Goal: Transaction & Acquisition: Purchase product/service

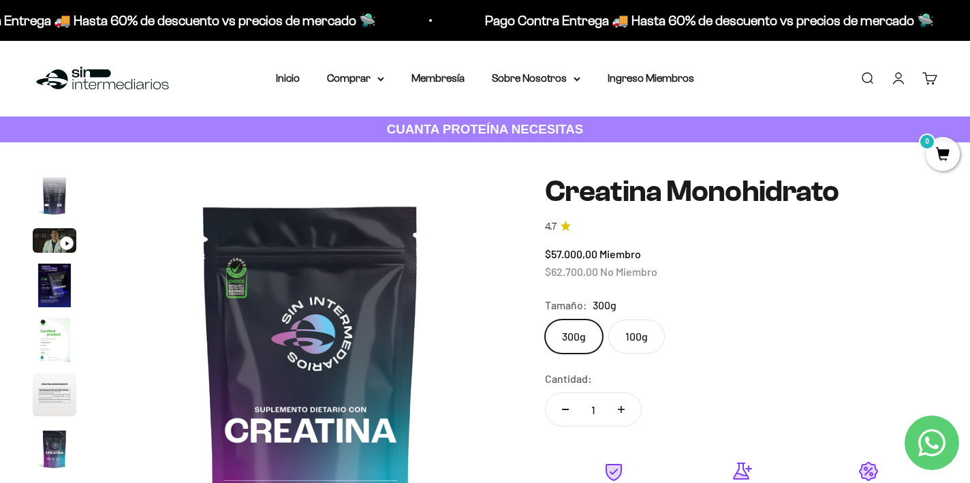
click at [941, 155] on span "0" at bounding box center [943, 154] width 34 height 34
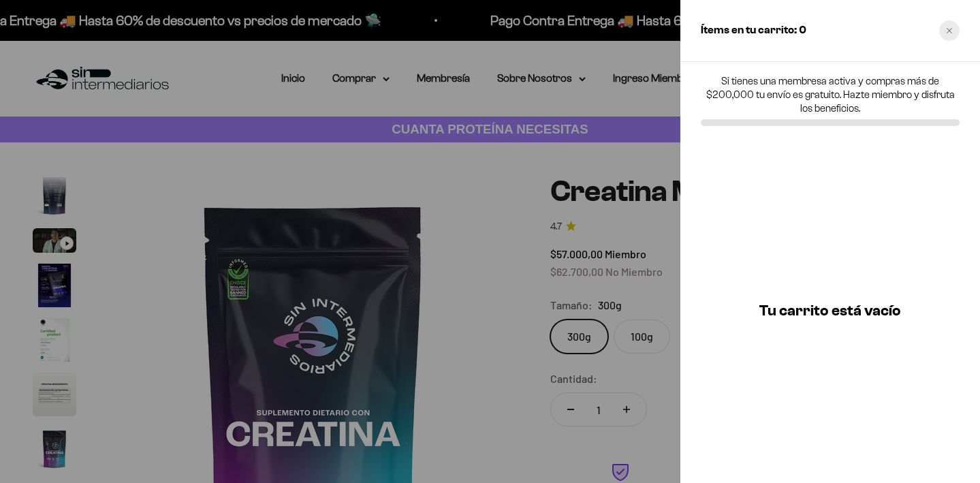
click at [950, 33] on icon "Close cart" at bounding box center [949, 30] width 7 height 7
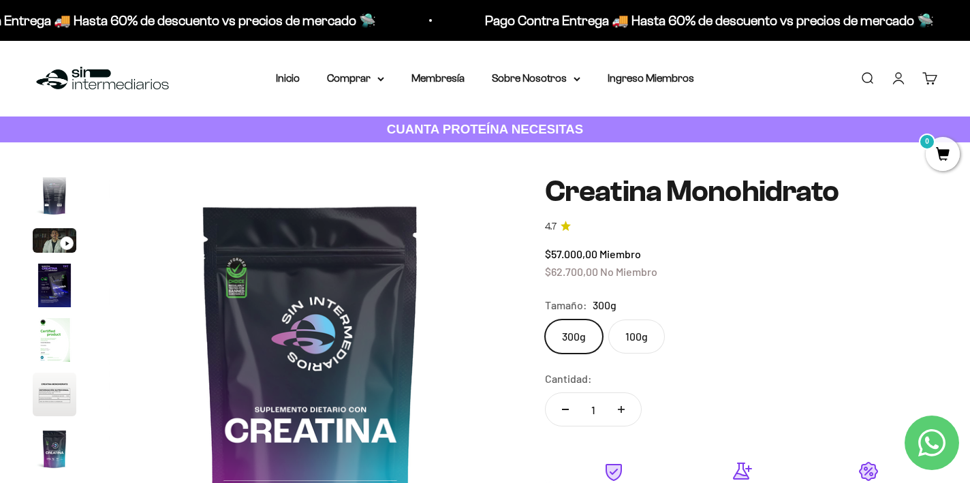
scroll to position [0, 3357]
click at [452, 78] on link "Membresía" at bounding box center [437, 78] width 53 height 12
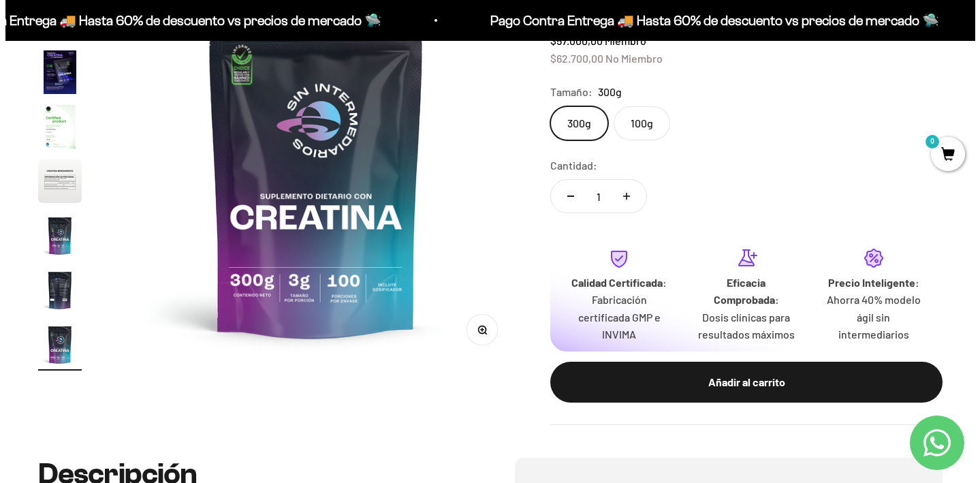
scroll to position [284, 0]
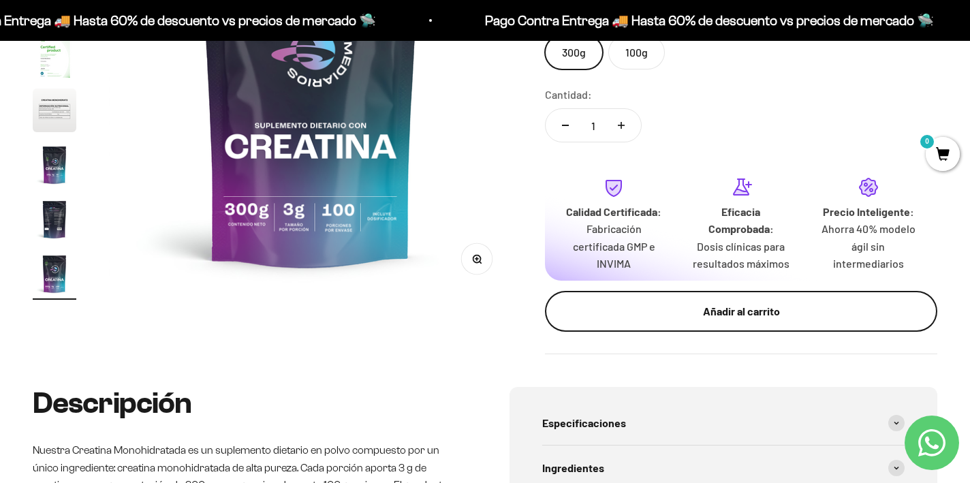
click at [730, 310] on div "Añadir al carrito" at bounding box center [741, 311] width 338 height 18
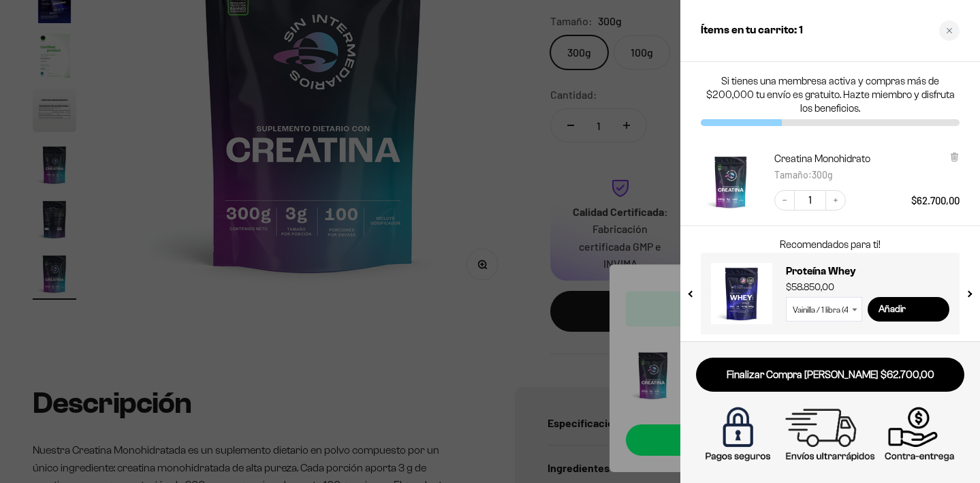
scroll to position [3, 0]
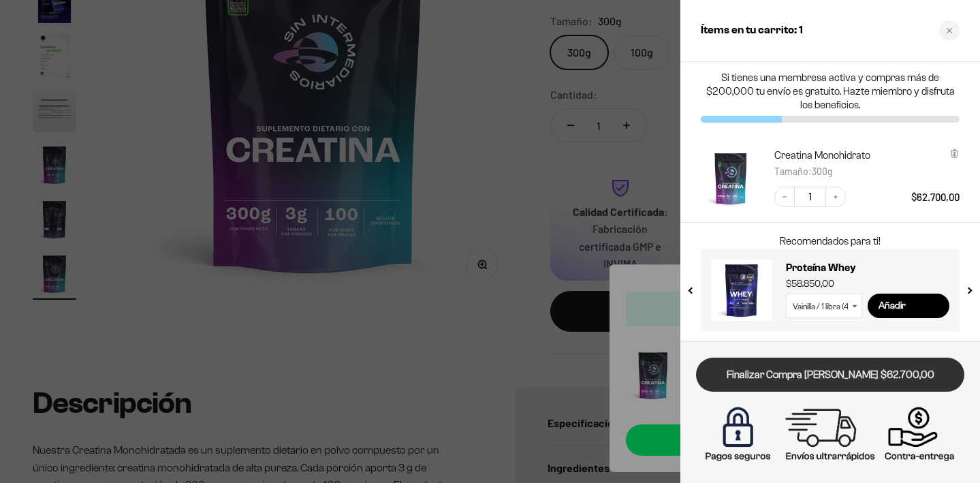
click at [850, 375] on link "Finalizar Compra [PERSON_NAME] $62.700,00" at bounding box center [830, 375] width 268 height 35
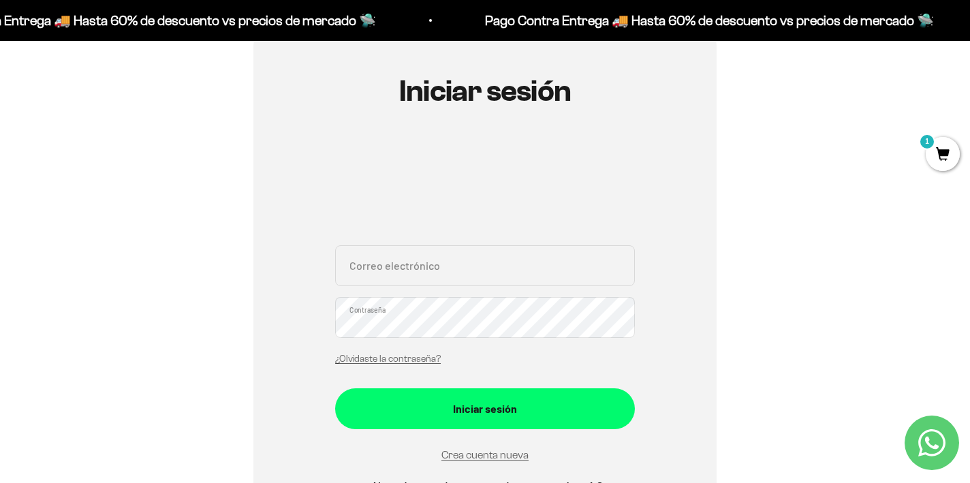
scroll to position [134, 0]
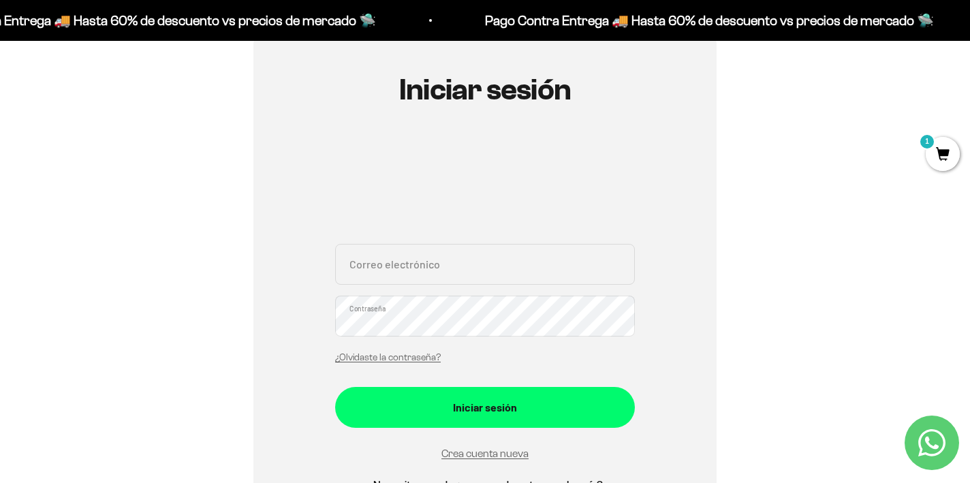
click at [421, 266] on input "Correo electrónico" at bounding box center [485, 264] width 300 height 41
type input "carpezaldo@gmail.com"
click at [488, 454] on link "Crea cuenta nueva" at bounding box center [484, 454] width 87 height 12
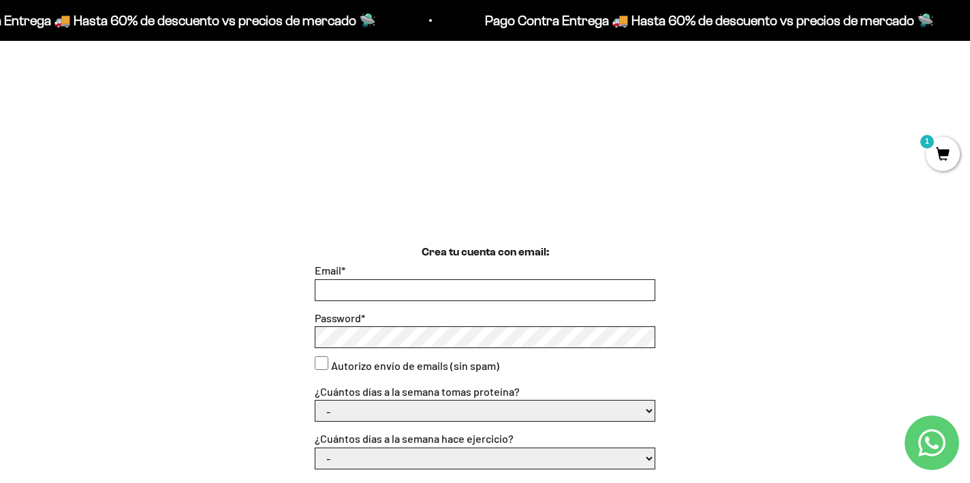
scroll to position [290, 0]
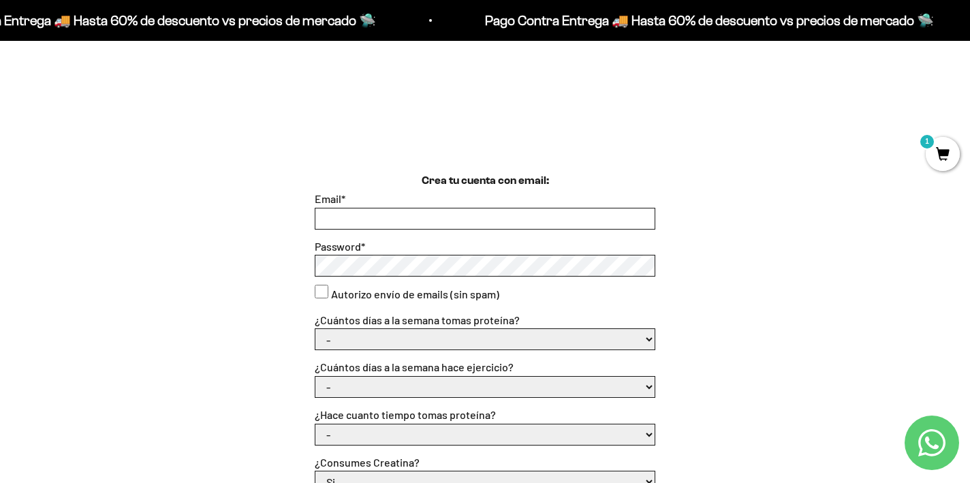
click at [452, 220] on input "Email *" at bounding box center [484, 218] width 339 height 20
type input "[EMAIL_ADDRESS][DOMAIN_NAME]"
click at [777, 277] on div "Crea tu cuenta con email: Email * [EMAIL_ADDRESS][DOMAIN_NAME] Password * Autor…" at bounding box center [485, 428] width 905 height 512
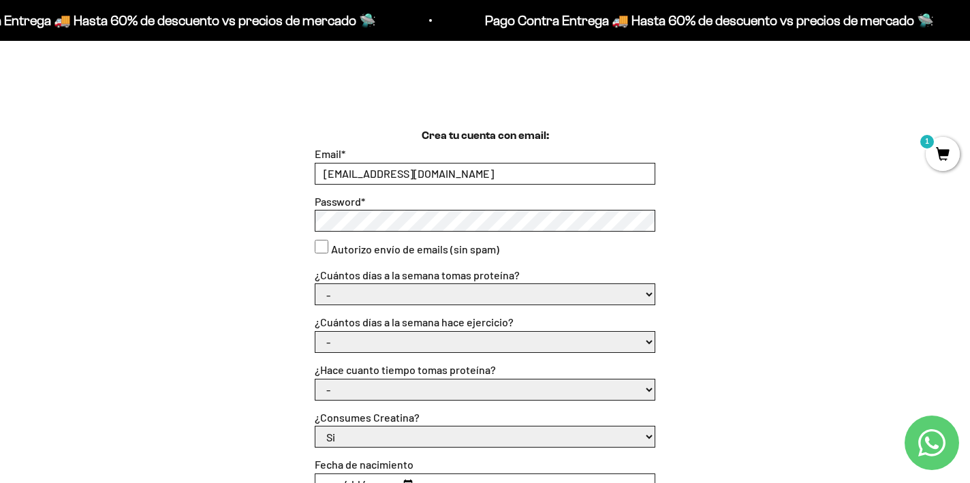
scroll to position [337, 0]
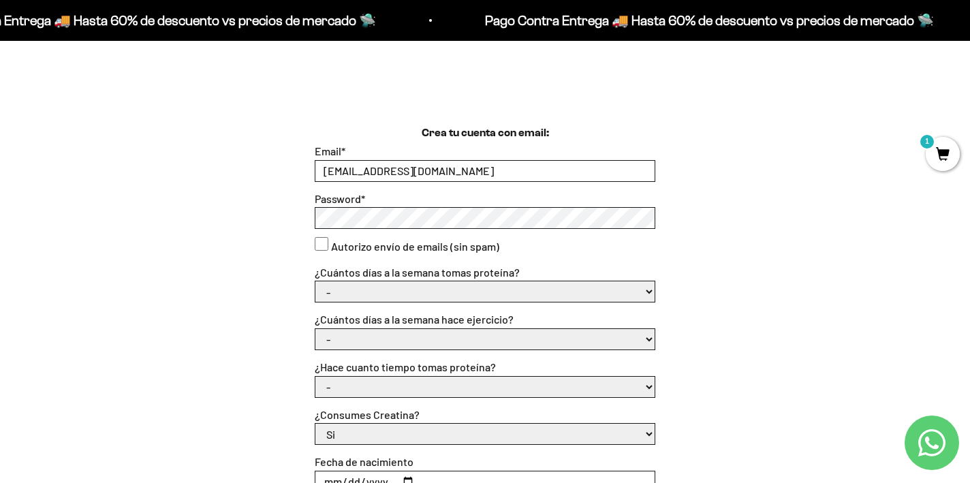
click at [307, 217] on div "Crea tu cuenta con email: Email * carpezaldo@gmail.com Password * Autorizo enví…" at bounding box center [485, 381] width 905 height 512
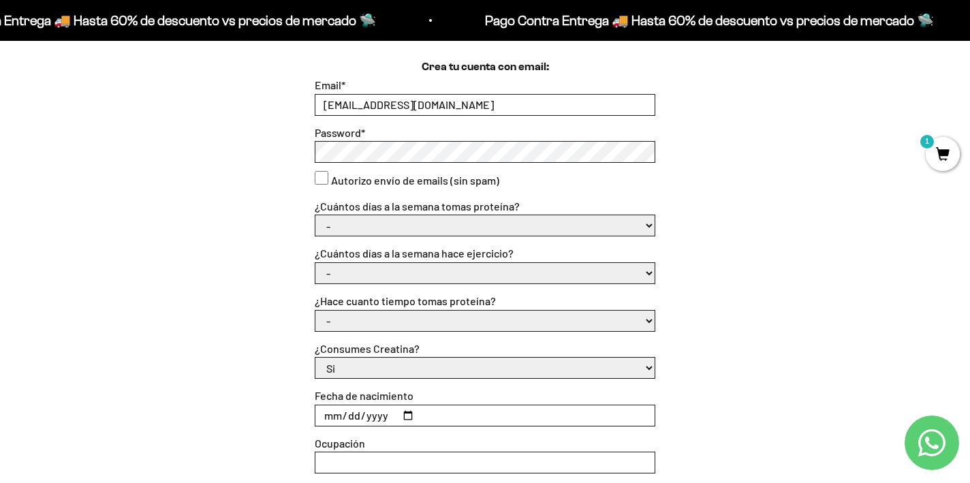
scroll to position [413, 0]
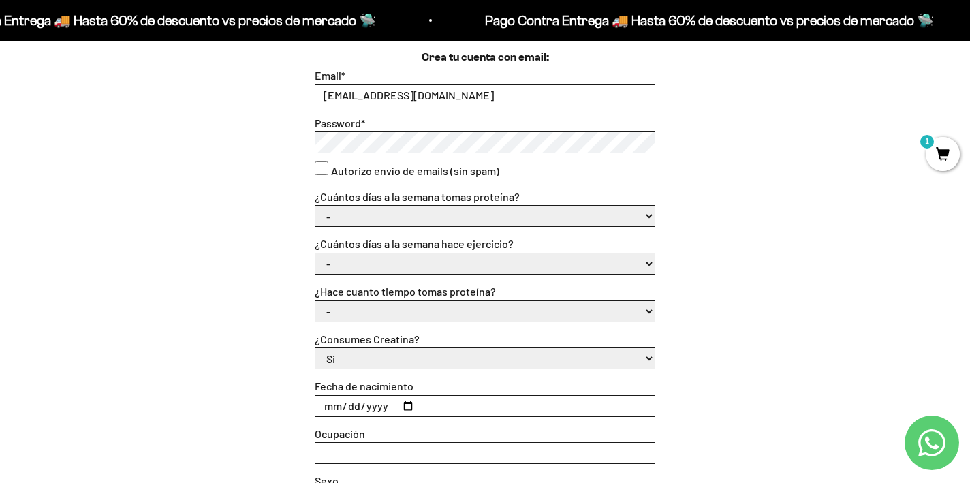
click at [645, 218] on select "- 1 o 2 3 a 5 6 o 7" at bounding box center [484, 216] width 339 height 20
select select "6 o 7"
click at [315, 206] on select "- 1 o 2 3 a 5 6 o 7" at bounding box center [484, 216] width 339 height 20
click at [538, 266] on select "- No hago 1 a 2 días 3 a 5 días 6 o 7 días" at bounding box center [484, 263] width 339 height 20
select select "3 a 5 días"
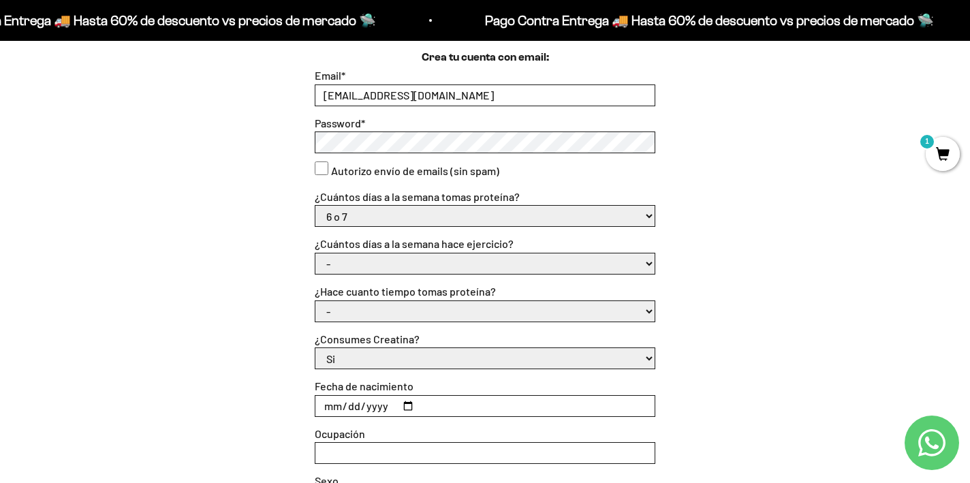
click at [315, 253] on select "- No hago 1 a 2 días 3 a 5 días 6 o 7 días" at bounding box center [484, 263] width 339 height 20
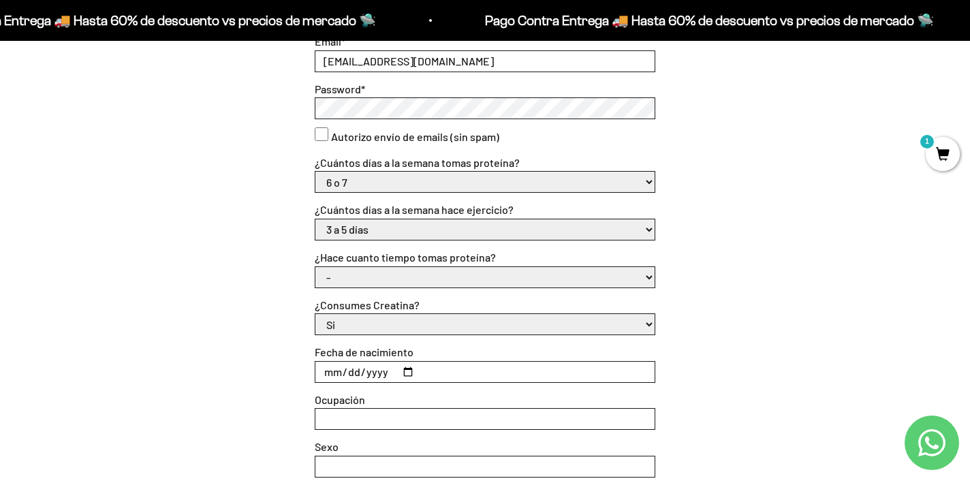
scroll to position [448, 0]
click at [517, 270] on select "- Apenas estoy empezando Menos de 6 meses Más de 6 meses Hace más de un año" at bounding box center [484, 276] width 339 height 20
select select "Hace más de un año"
click at [315, 266] on select "- Apenas estoy empezando Menos de 6 meses Más de 6 meses Hace más de un año" at bounding box center [484, 276] width 339 height 20
click at [723, 324] on div "Crea tu cuenta con email: Email * carpezaldo@gmail.com Password * Autorizo enví…" at bounding box center [485, 270] width 905 height 512
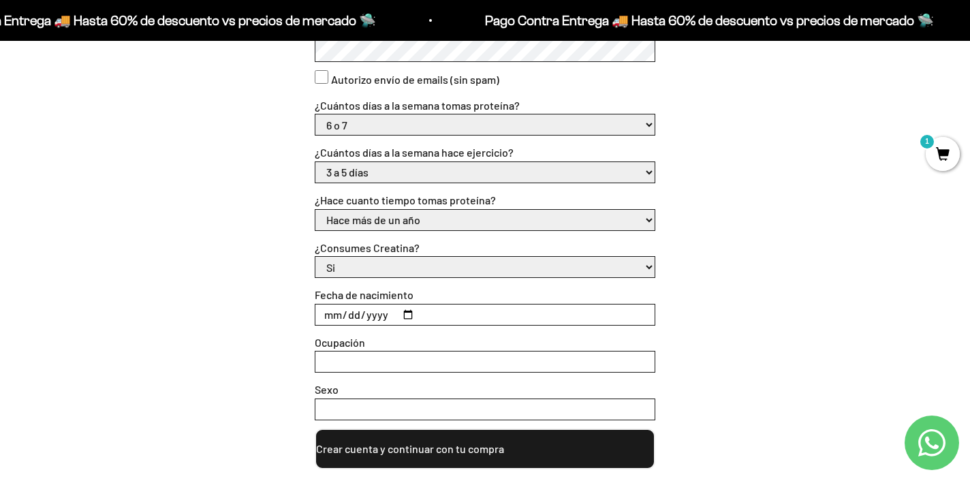
scroll to position [508, 0]
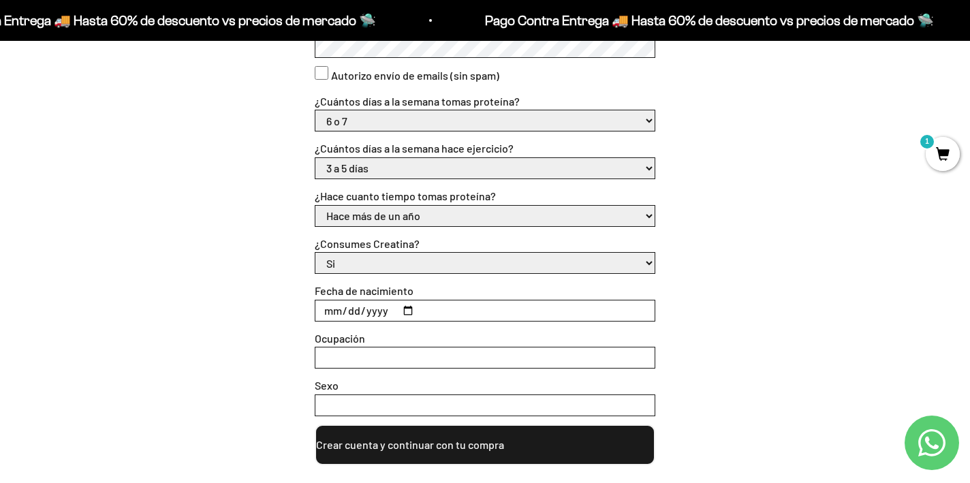
click at [646, 265] on select "Si No" at bounding box center [484, 263] width 339 height 20
select select "No"
click at [315, 253] on select "Si No" at bounding box center [484, 263] width 339 height 20
click at [630, 313] on input "Fecha de nacimiento" at bounding box center [484, 310] width 339 height 20
click at [408, 309] on input "Fecha de nacimiento" at bounding box center [484, 310] width 339 height 20
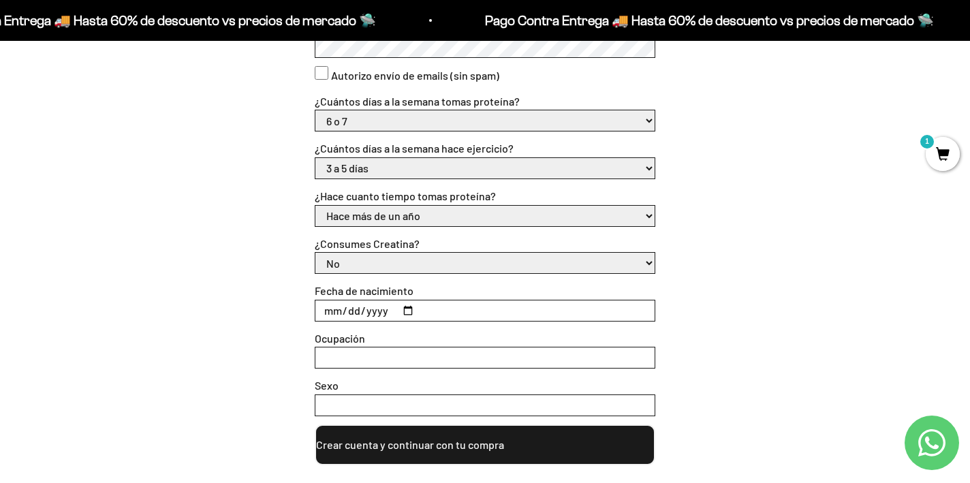
type input "1963-01-15"
click at [371, 359] on input "Ocupación" at bounding box center [484, 357] width 339 height 20
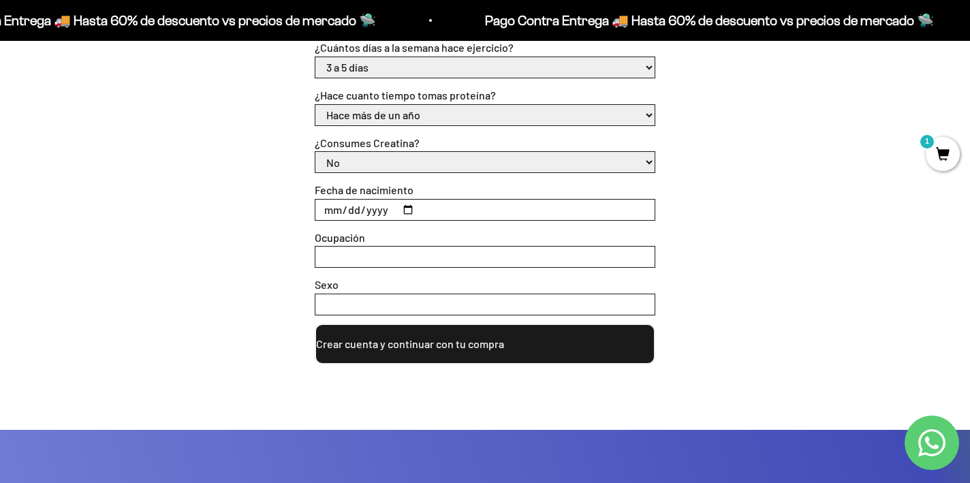
scroll to position [627, 0]
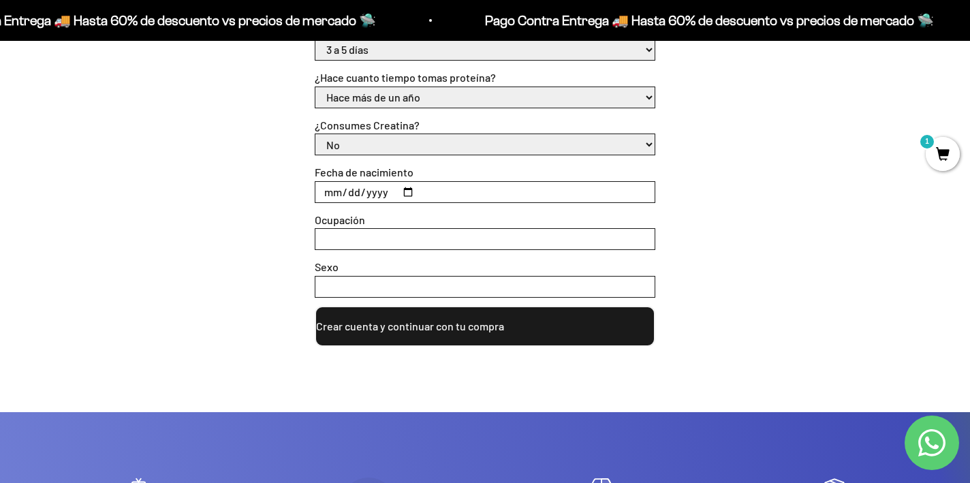
click at [364, 238] on input "Ocupación" at bounding box center [484, 239] width 339 height 20
type input "P"
type input "Trabajo de oficina en casa"
click at [381, 280] on input "Sexo" at bounding box center [484, 287] width 339 height 20
type input "Masculino"
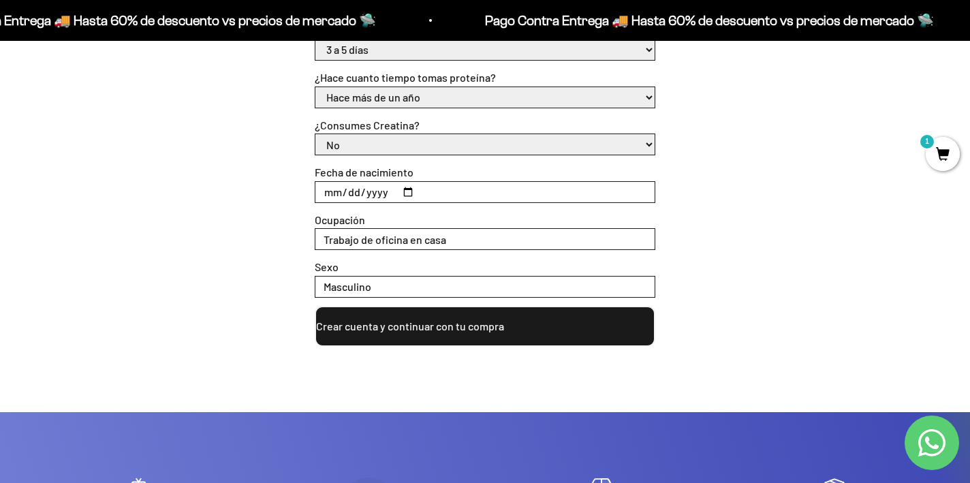
drag, startPoint x: 684, startPoint y: 158, endPoint x: 650, endPoint y: 154, distance: 34.3
click at [674, 158] on div "Crea tu cuenta con email: Email * carpezaldo@gmail.com Password * Autorizo enví…" at bounding box center [485, 91] width 905 height 512
click at [649, 145] on select "Si No" at bounding box center [484, 144] width 339 height 20
click at [315, 134] on select "Si No" at bounding box center [484, 144] width 339 height 20
click at [518, 334] on button "Crear cuenta y continuar con tu compra" at bounding box center [485, 326] width 341 height 41
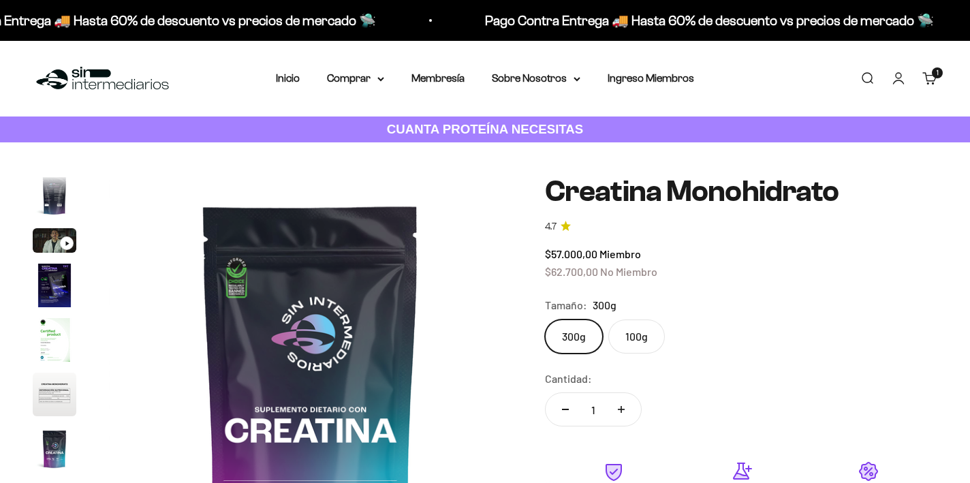
scroll to position [0, 3357]
